Goal: Information Seeking & Learning: Learn about a topic

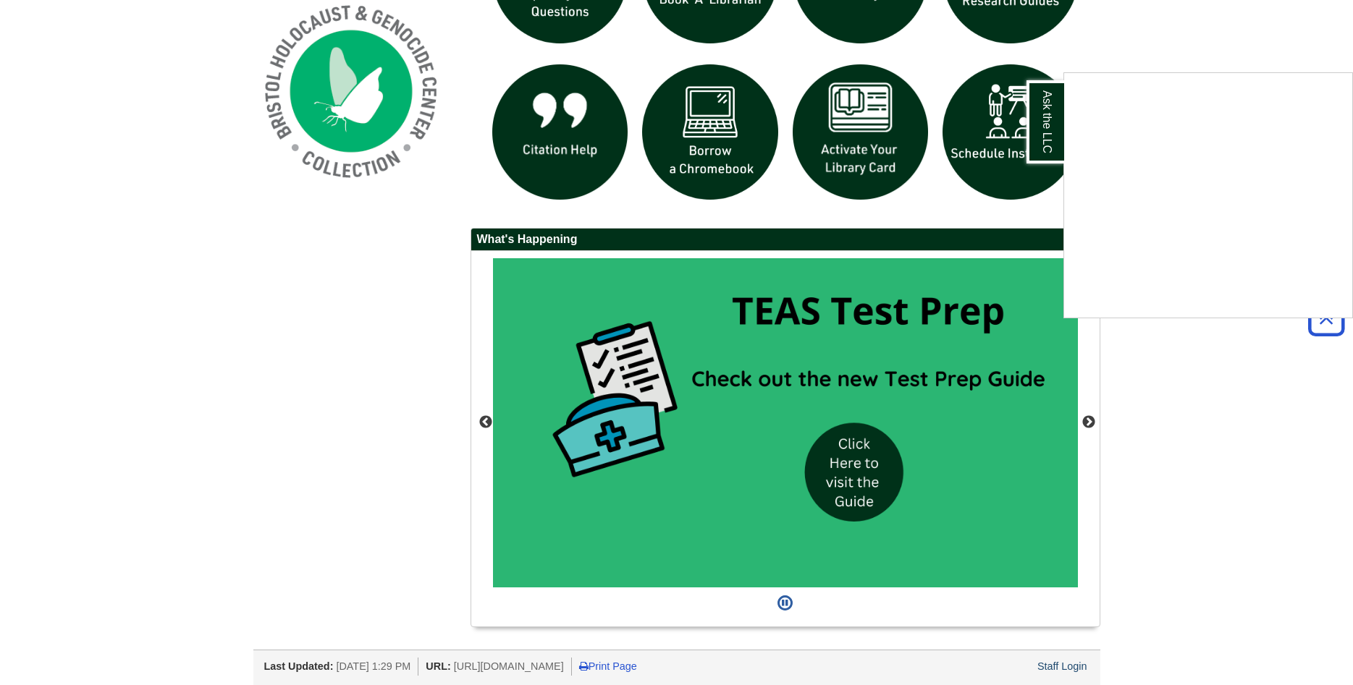
click at [1010, 662] on div "Ask the LLC" at bounding box center [676, 342] width 1353 height 685
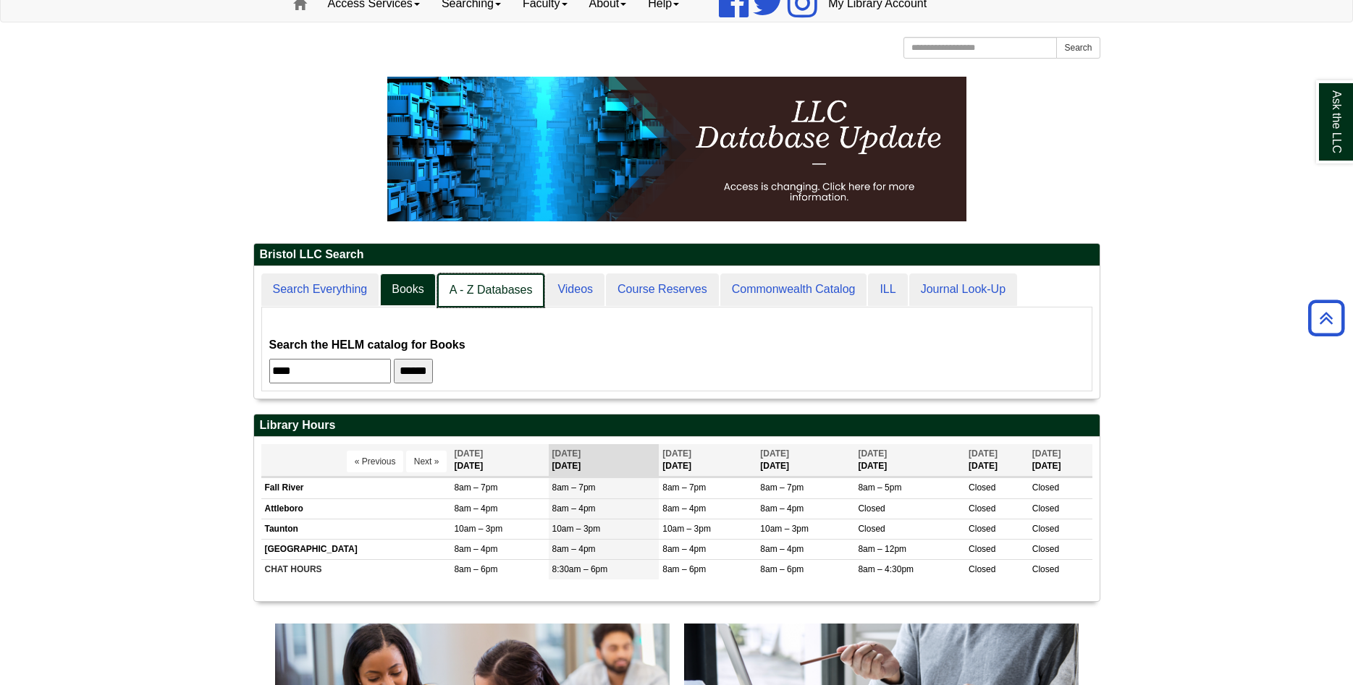
click at [497, 291] on link "A - Z Databases" at bounding box center [491, 291] width 108 height 34
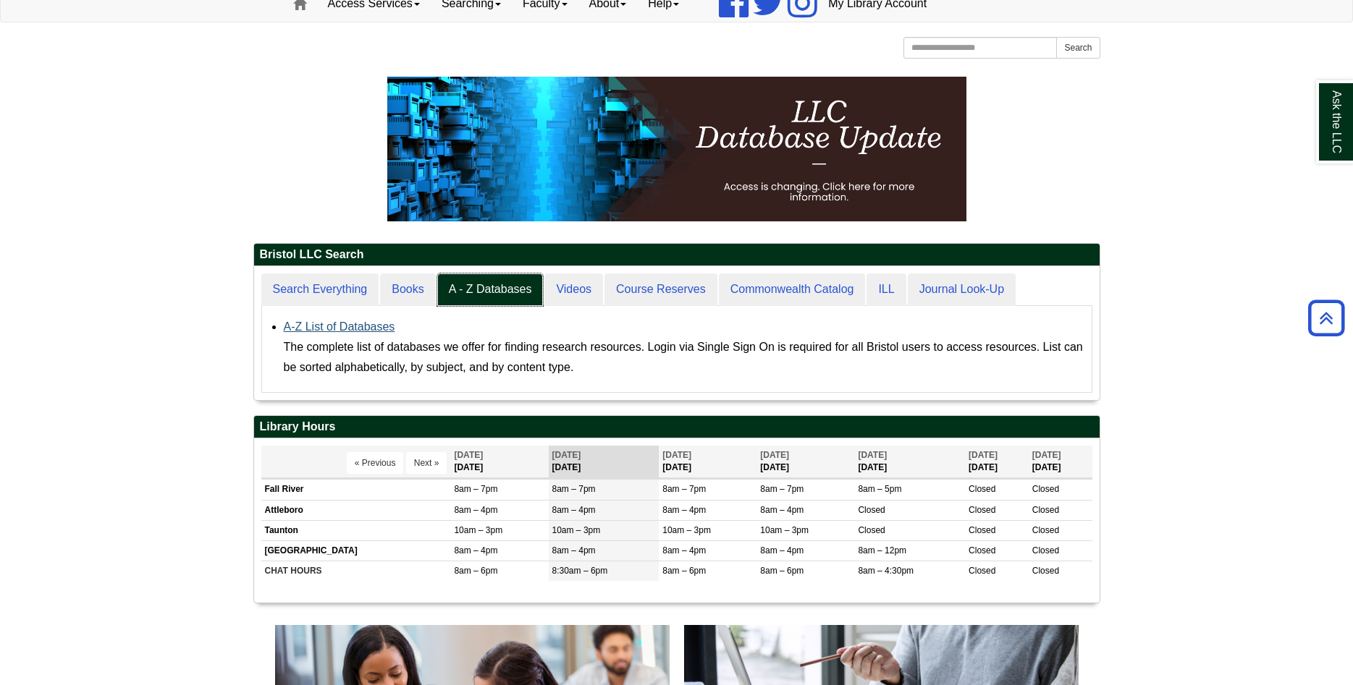
scroll to position [134, 845]
click at [374, 328] on link "A-Z List of Databases" at bounding box center [339, 327] width 111 height 12
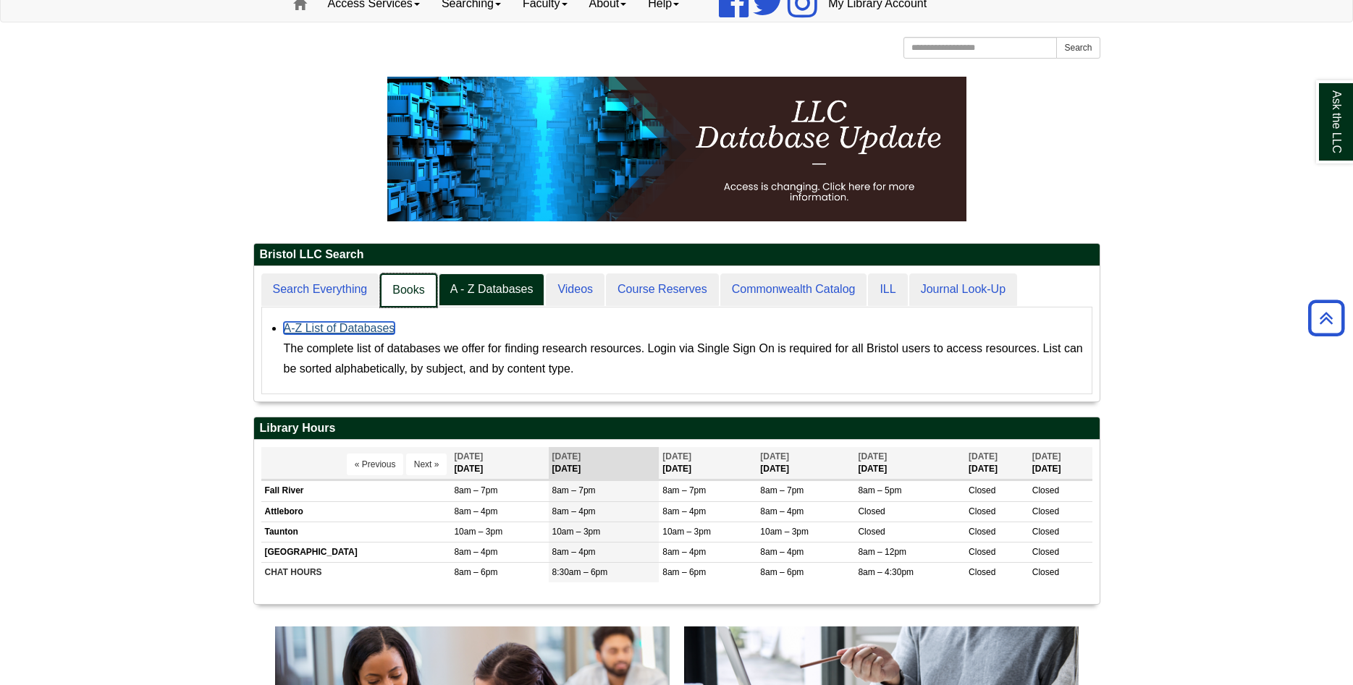
scroll to position [7, 7]
click at [388, 285] on link "Books" at bounding box center [408, 291] width 56 height 34
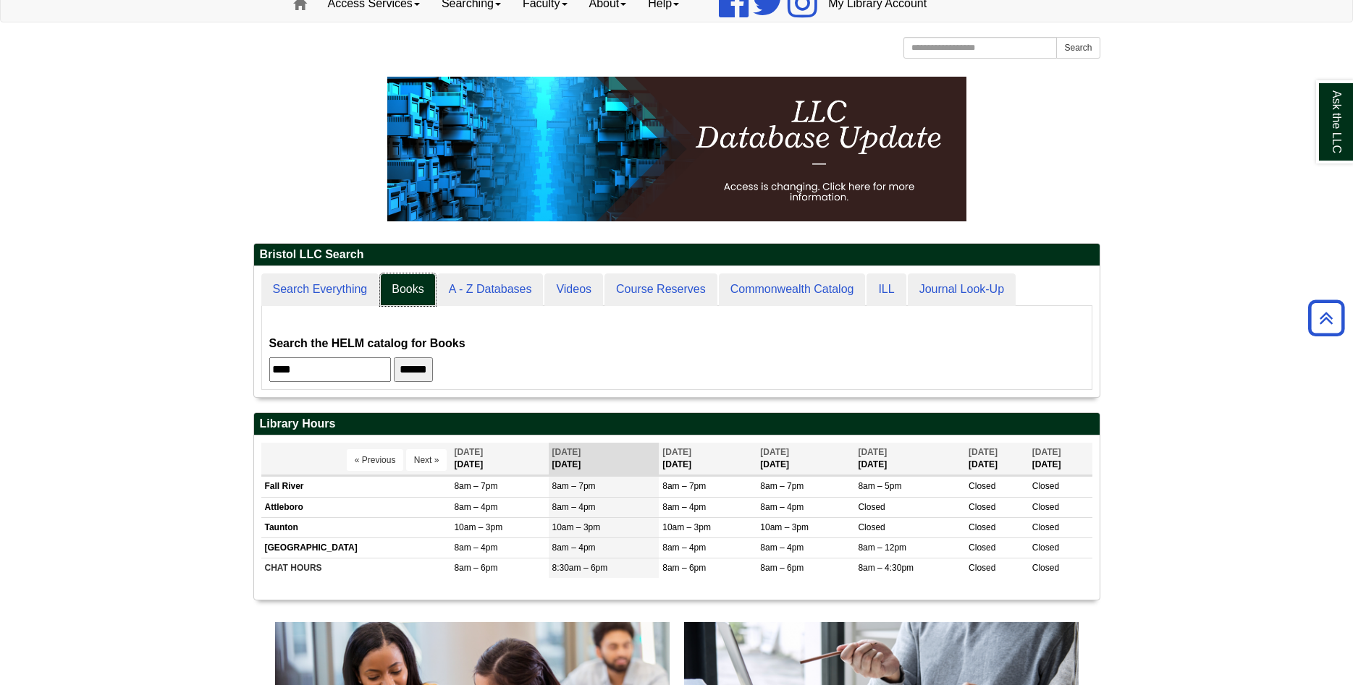
scroll to position [131, 845]
drag, startPoint x: 339, startPoint y: 371, endPoint x: 224, endPoint y: 368, distance: 115.9
click at [269, 368] on input "****" at bounding box center [330, 370] width 122 height 25
type input "**********"
click at [394, 358] on input "******" at bounding box center [413, 370] width 39 height 25
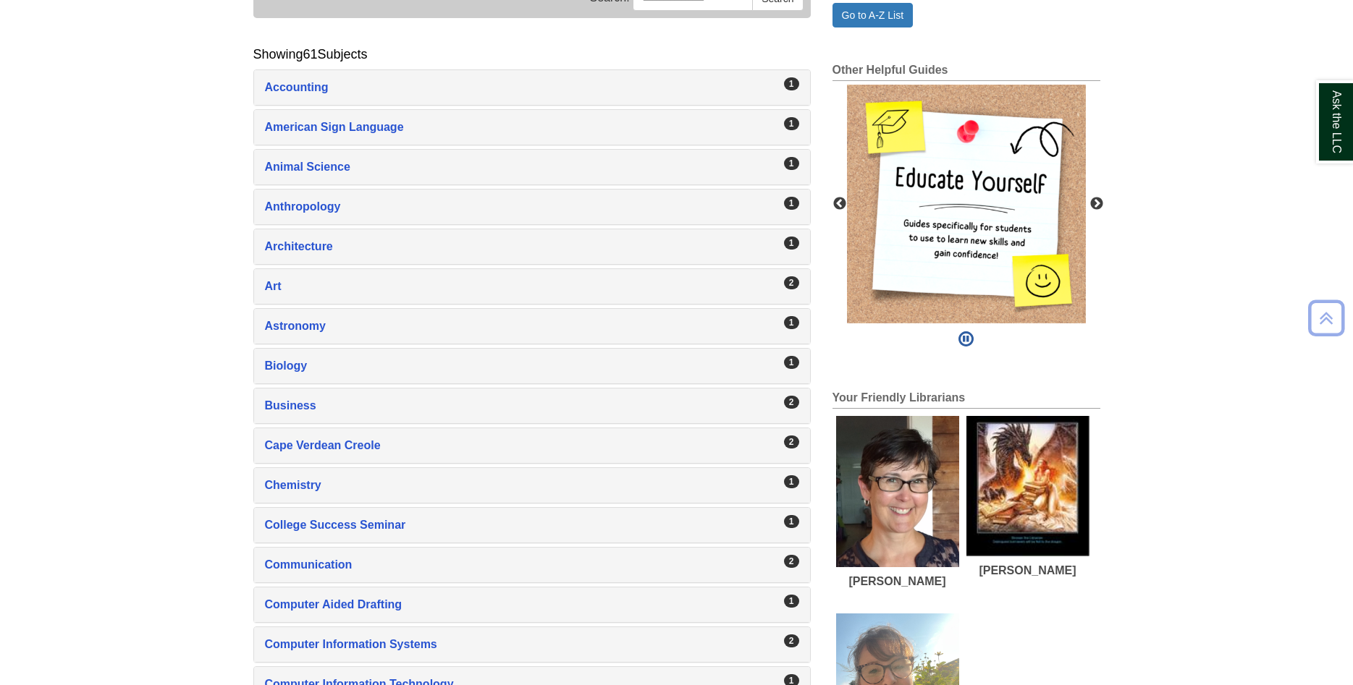
scroll to position [664, 0]
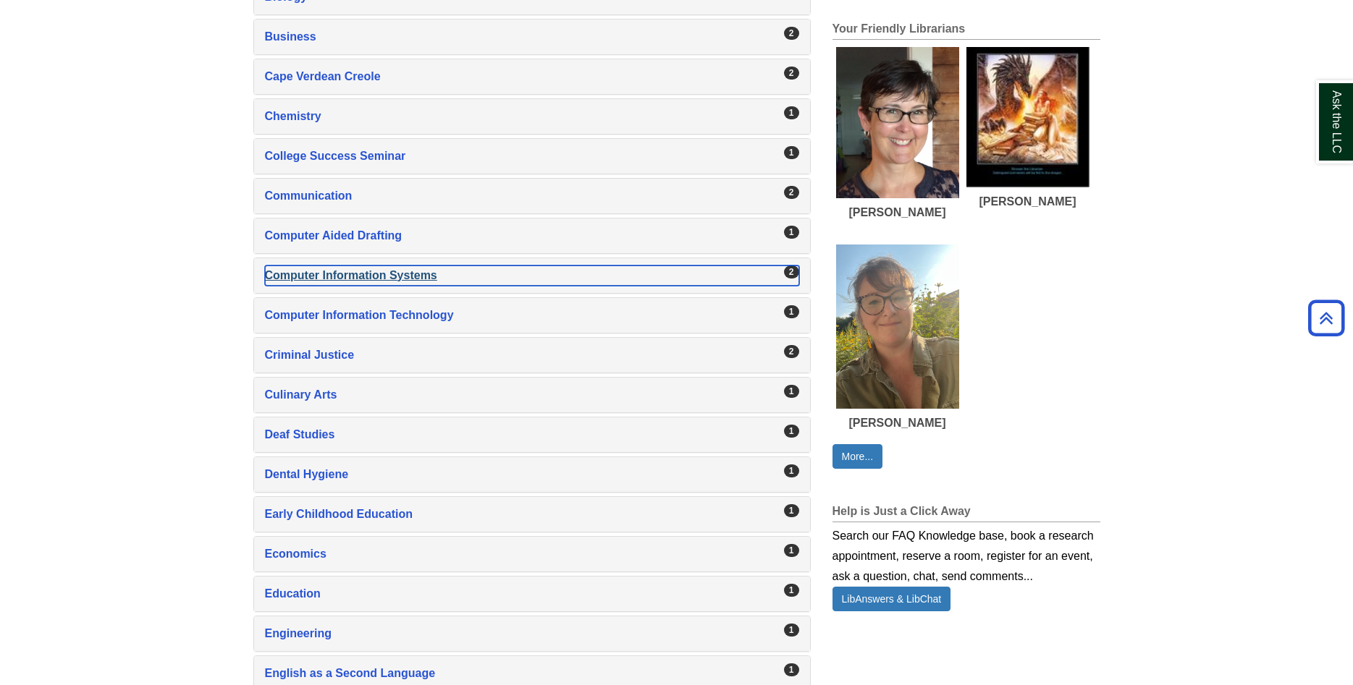
click at [354, 274] on div "Computer Information Systems , 2 guides" at bounding box center [532, 276] width 534 height 20
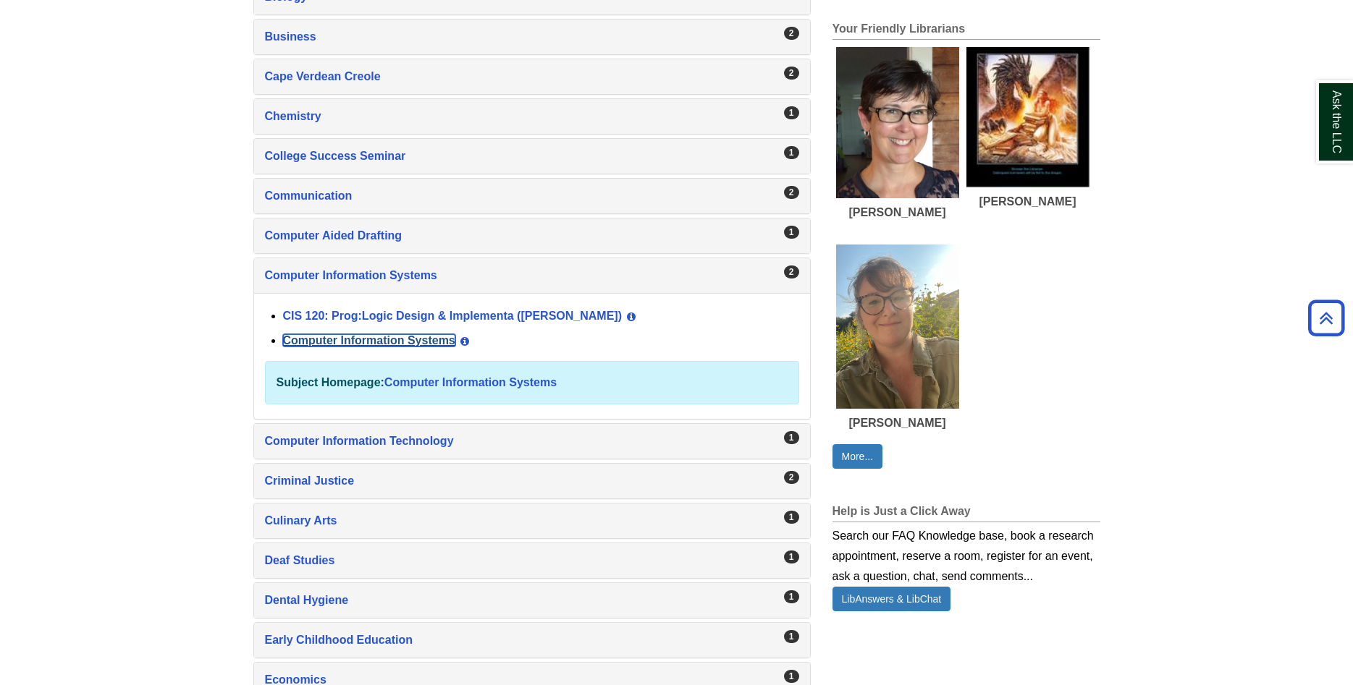
click at [359, 343] on link "Computer Information Systems" at bounding box center [369, 340] width 172 height 12
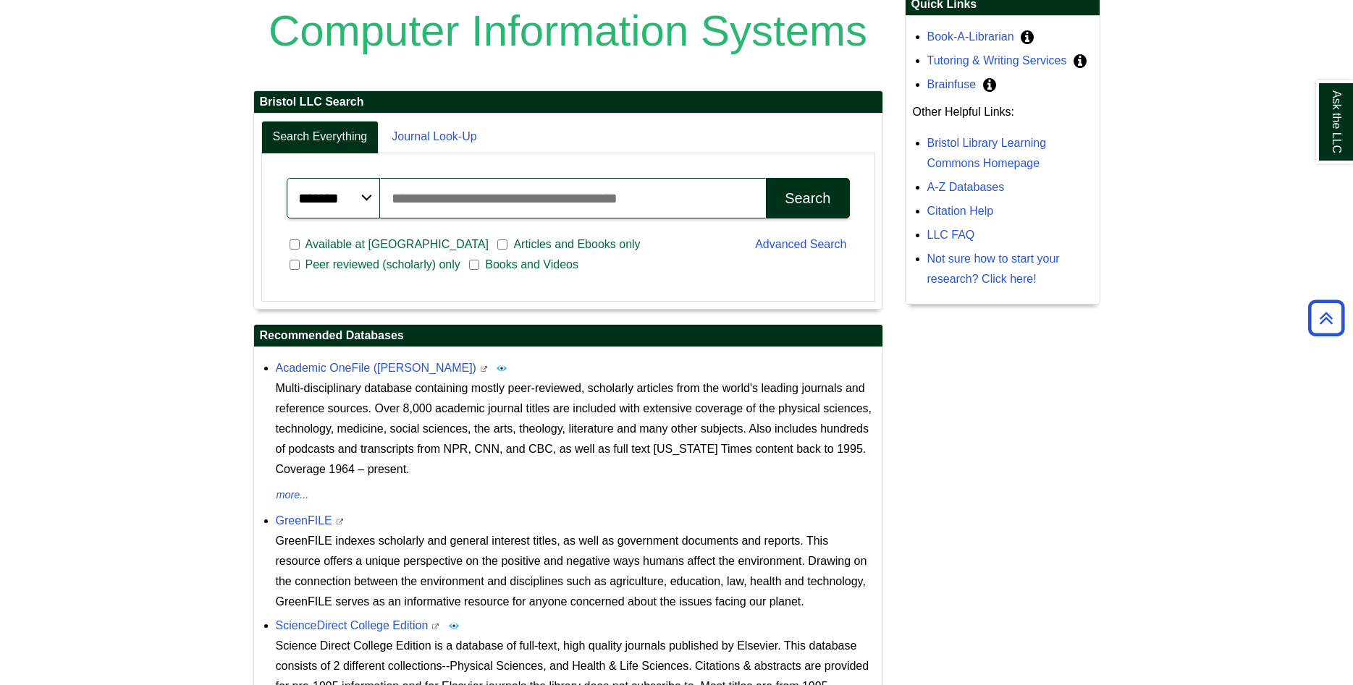
scroll to position [199, 0]
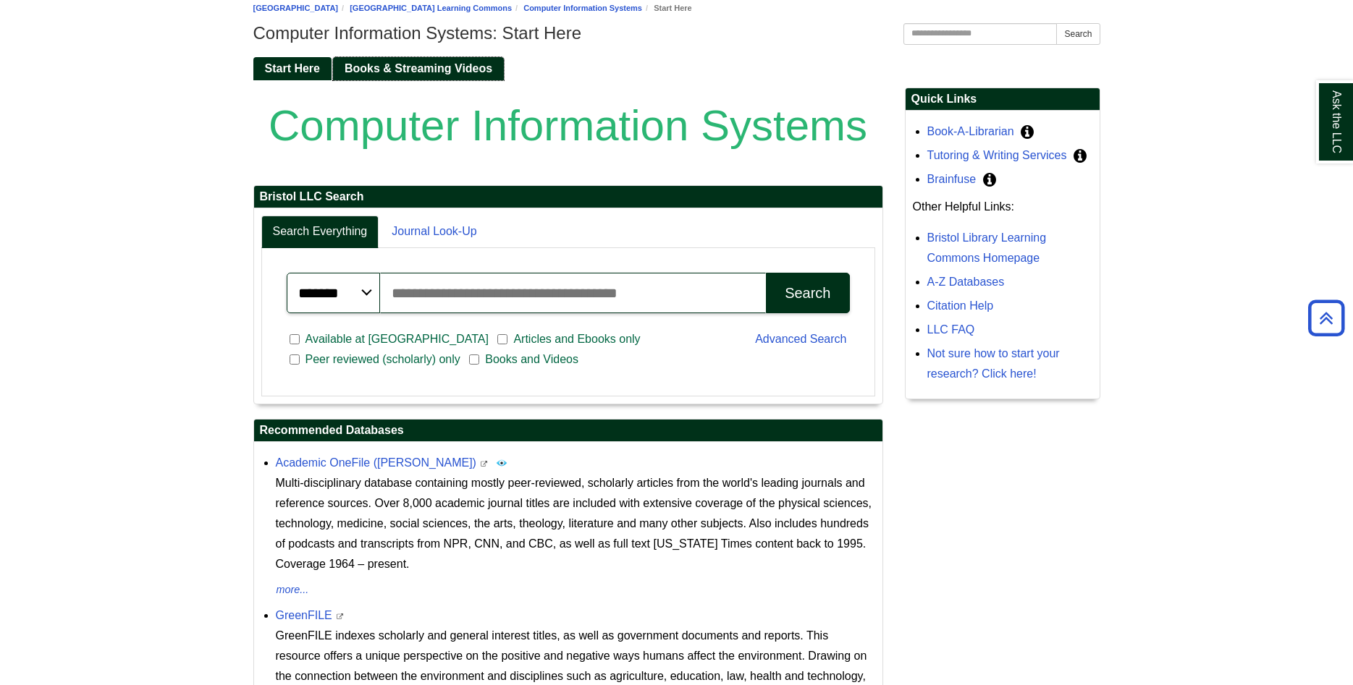
click at [419, 63] on span "Books & Streaming Videos" at bounding box center [419, 68] width 148 height 12
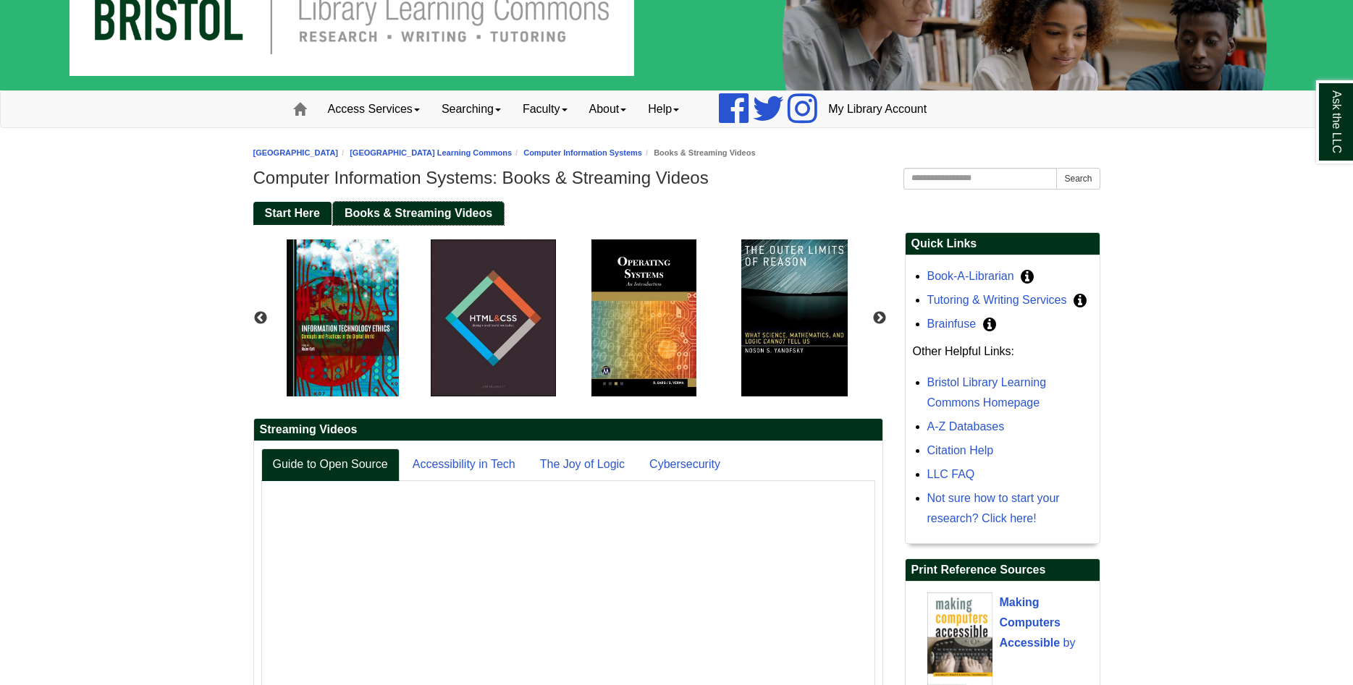
scroll to position [276, 0]
